Goal: Navigation & Orientation: Find specific page/section

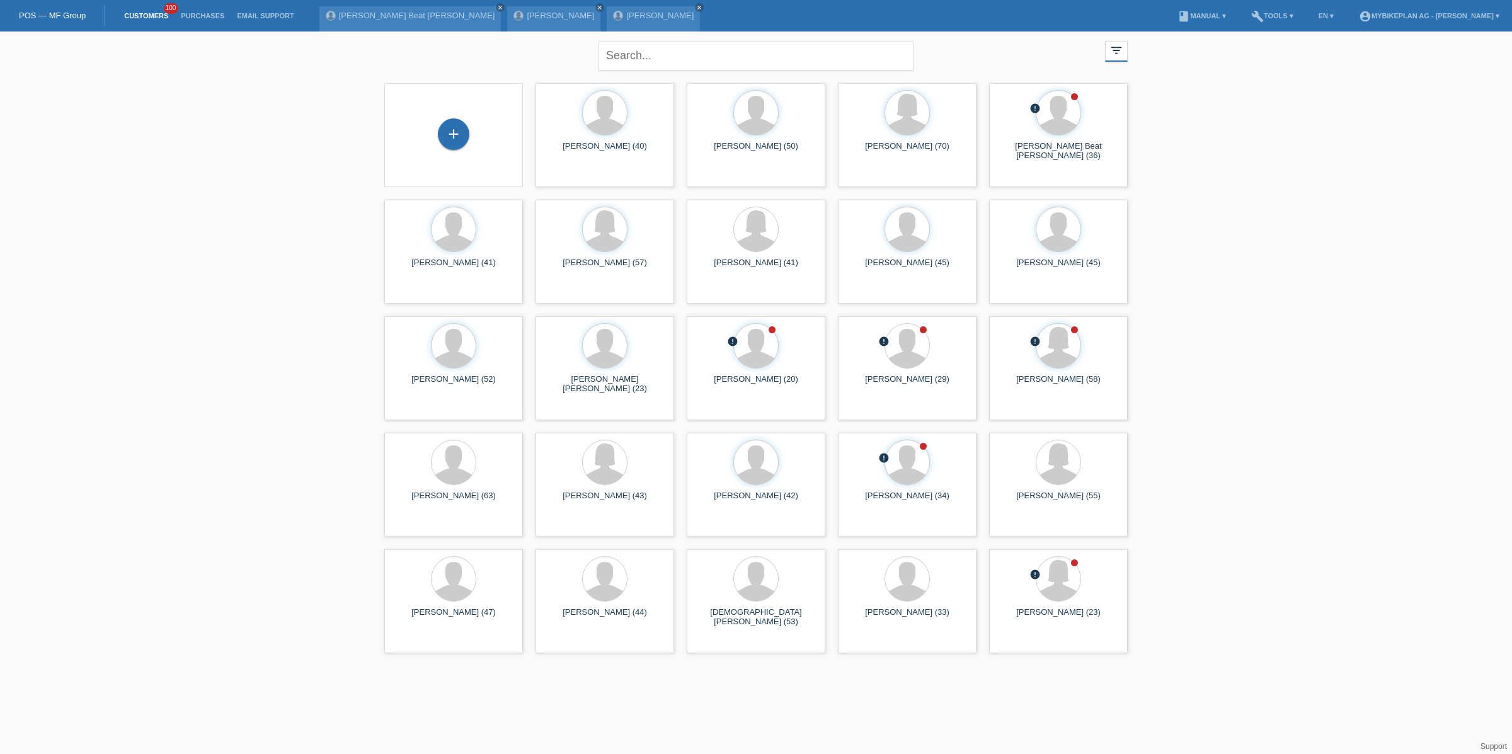
click at [139, 21] on li "Customers 100" at bounding box center [146, 16] width 57 height 32
click at [149, 20] on link "Customers" at bounding box center [146, 16] width 57 height 8
